Goal: Transaction & Acquisition: Subscribe to service/newsletter

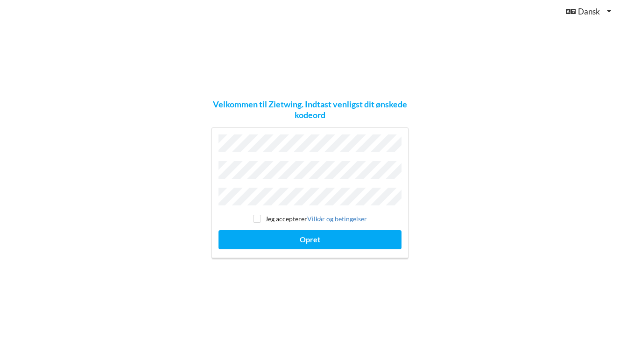
click at [255, 216] on input "checkbox" at bounding box center [257, 219] width 8 height 8
checkbox input "true"
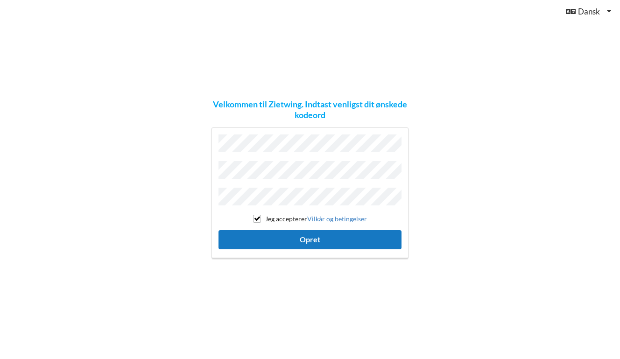
click at [328, 231] on button "Opret" at bounding box center [310, 239] width 183 height 19
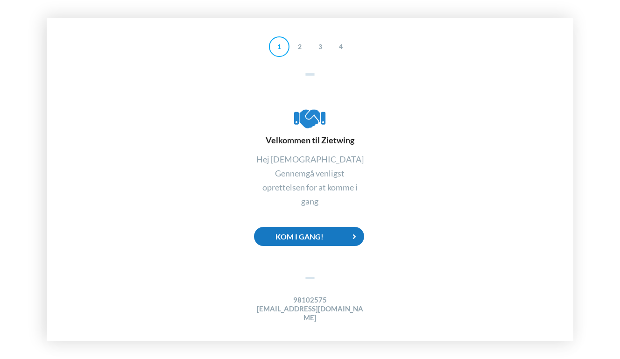
click at [295, 242] on div "Kom i gang!" at bounding box center [309, 236] width 110 height 19
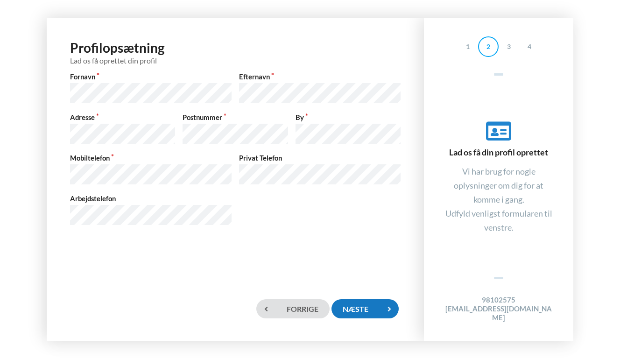
click at [352, 302] on div "Næste" at bounding box center [365, 308] width 67 height 19
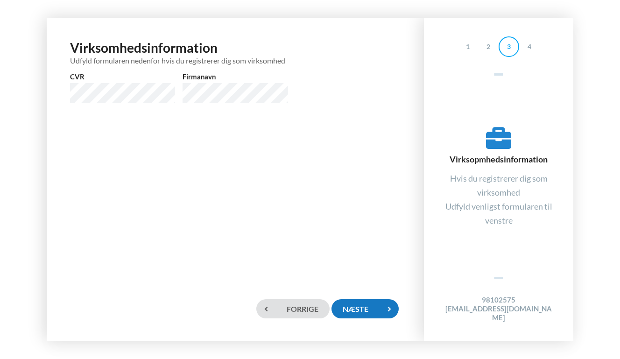
click at [354, 304] on div "Næste" at bounding box center [365, 308] width 67 height 19
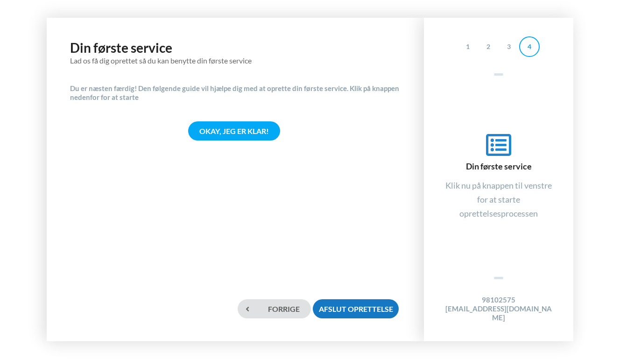
click at [370, 307] on div "Afslut oprettelse" at bounding box center [356, 308] width 86 height 19
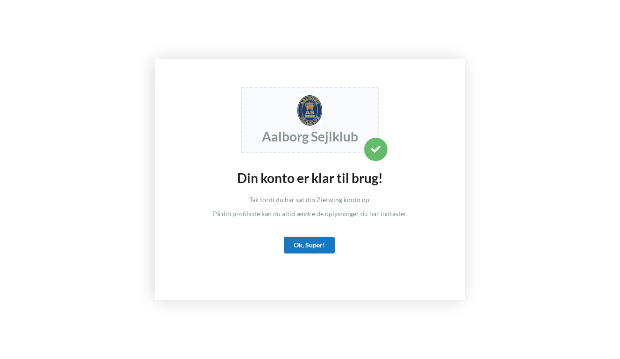
click at [300, 246] on div "Ok, Super!" at bounding box center [309, 245] width 51 height 17
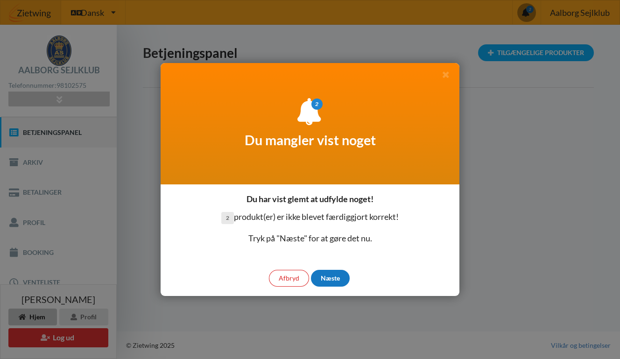
click at [331, 279] on div "Næste" at bounding box center [330, 278] width 39 height 17
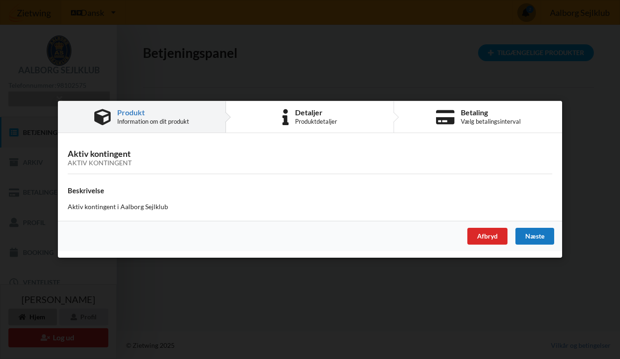
click at [541, 234] on div "Næste" at bounding box center [535, 236] width 39 height 17
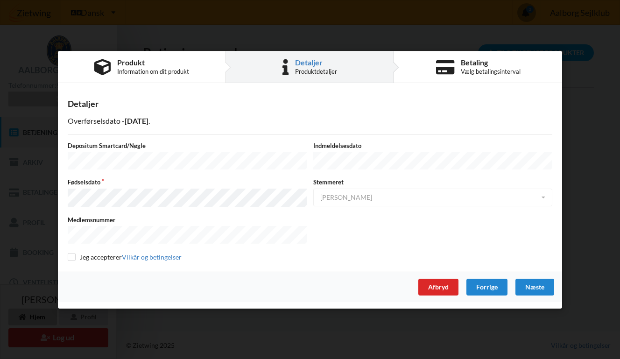
click at [71, 253] on input "checkbox" at bounding box center [72, 257] width 8 height 8
checkbox input "true"
click at [541, 286] on div "Næste" at bounding box center [535, 286] width 39 height 17
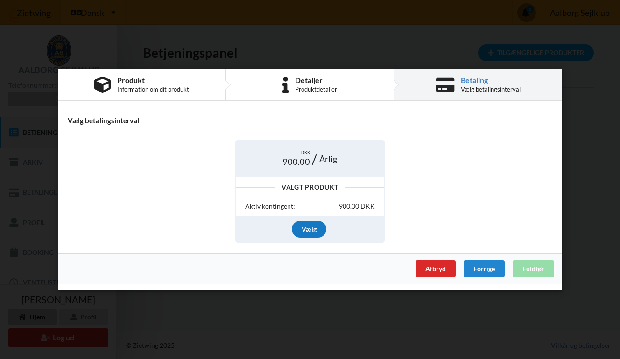
click at [311, 227] on div "Vælg" at bounding box center [309, 229] width 35 height 17
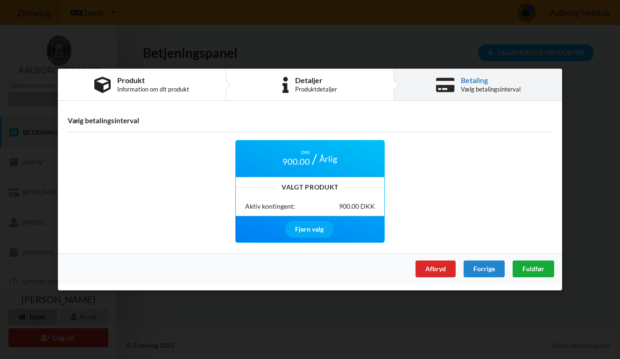
click at [537, 268] on span "Fuldfør" at bounding box center [534, 269] width 22 height 8
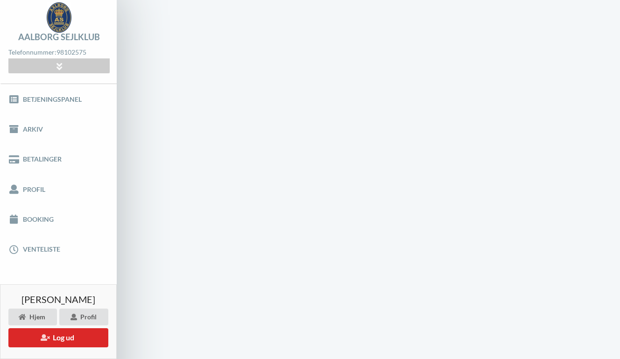
scroll to position [35, 0]
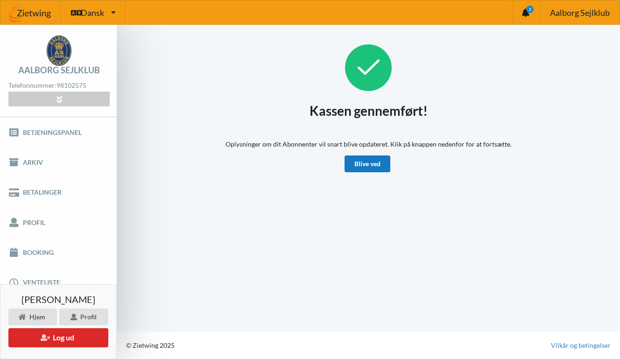
click at [362, 163] on link "Blive ved" at bounding box center [368, 164] width 46 height 17
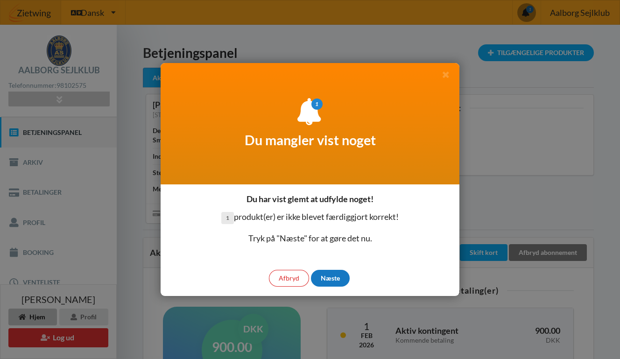
click at [326, 276] on div "Næste" at bounding box center [330, 278] width 39 height 17
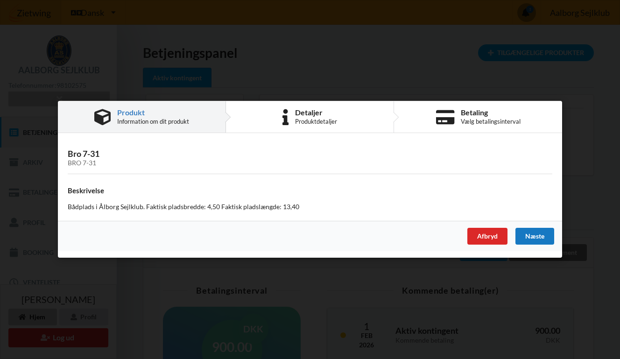
click at [535, 234] on div "Næste" at bounding box center [535, 236] width 39 height 17
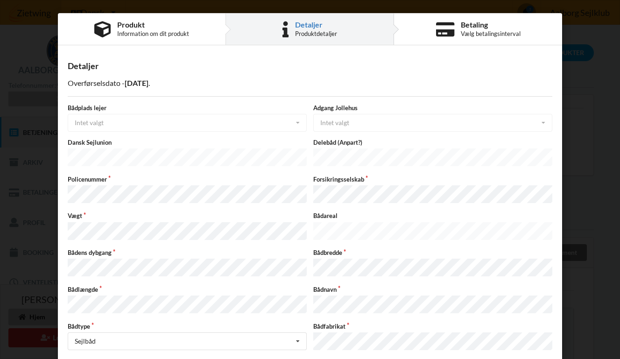
click at [141, 123] on div "Bådplads lejer Intet valgt Intet valgt Ja Nej" at bounding box center [187, 118] width 246 height 28
click at [295, 122] on div "Bådplads lejer Intet valgt Intet valgt Ja Nej" at bounding box center [187, 118] width 246 height 28
click at [298, 122] on div "Bådplads lejer Intet valgt Intet valgt Ja Nej" at bounding box center [187, 118] width 246 height 28
click at [338, 123] on div "Adgang Jollehus Intet valgt Intet valgt Ja Nej" at bounding box center [433, 118] width 246 height 28
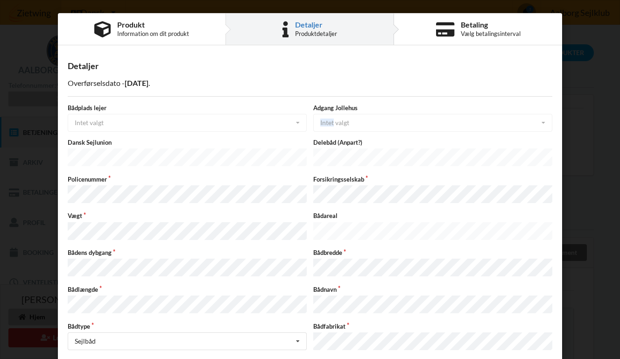
click at [338, 123] on div "Adgang Jollehus Intet valgt Intet valgt Ja Nej" at bounding box center [433, 118] width 246 height 28
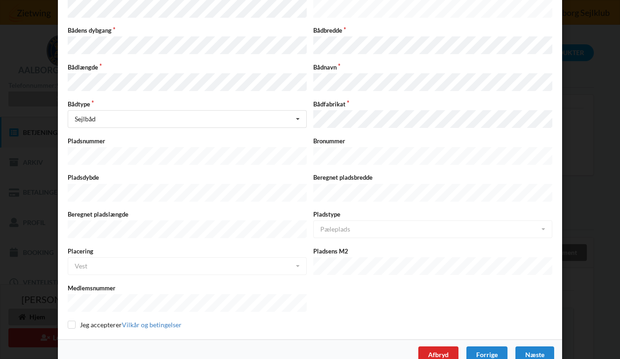
scroll to position [222, 0]
click at [70, 321] on input "checkbox" at bounding box center [72, 325] width 8 height 8
checkbox input "true"
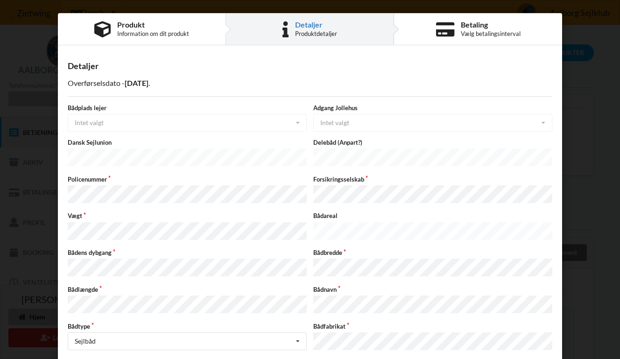
scroll to position [0, 0]
click at [272, 167] on div "Dansk Sejlunion" at bounding box center [187, 153] width 246 height 30
click at [307, 171] on div "Bådplads lejer Intet valgt Intet valgt Ja Nej Adgang Jollehus Intet valgt Intet…" at bounding box center [310, 328] width 485 height 448
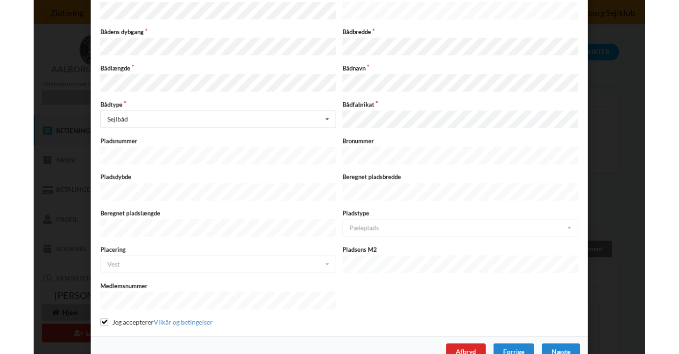
scroll to position [220, 0]
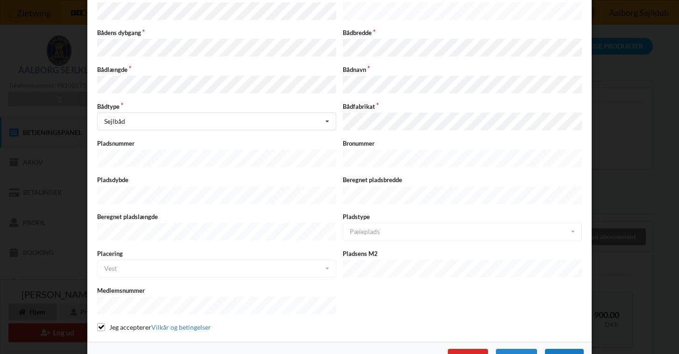
click at [558, 349] on div "Næste" at bounding box center [564, 357] width 39 height 17
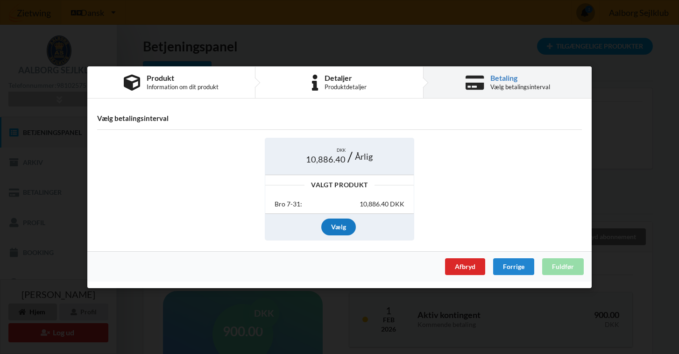
click at [342, 226] on div "Vælg" at bounding box center [338, 227] width 35 height 17
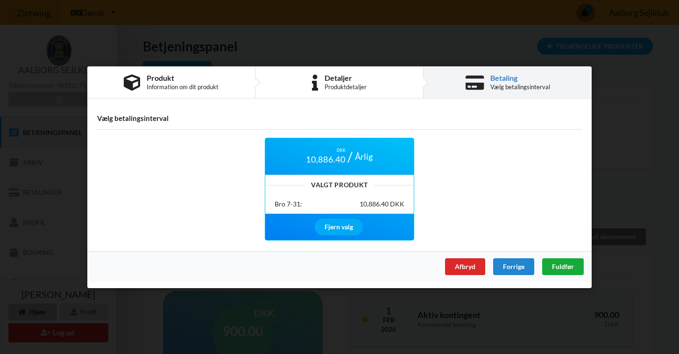
click at [556, 266] on span "Fuldfør" at bounding box center [563, 266] width 22 height 8
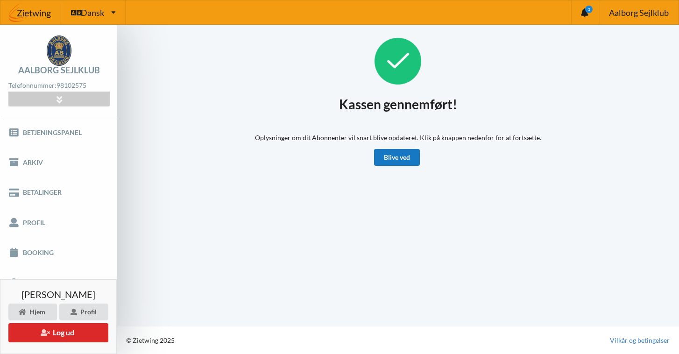
click at [395, 162] on link "Blive ved" at bounding box center [397, 157] width 46 height 17
